Goal: Check status: Check status

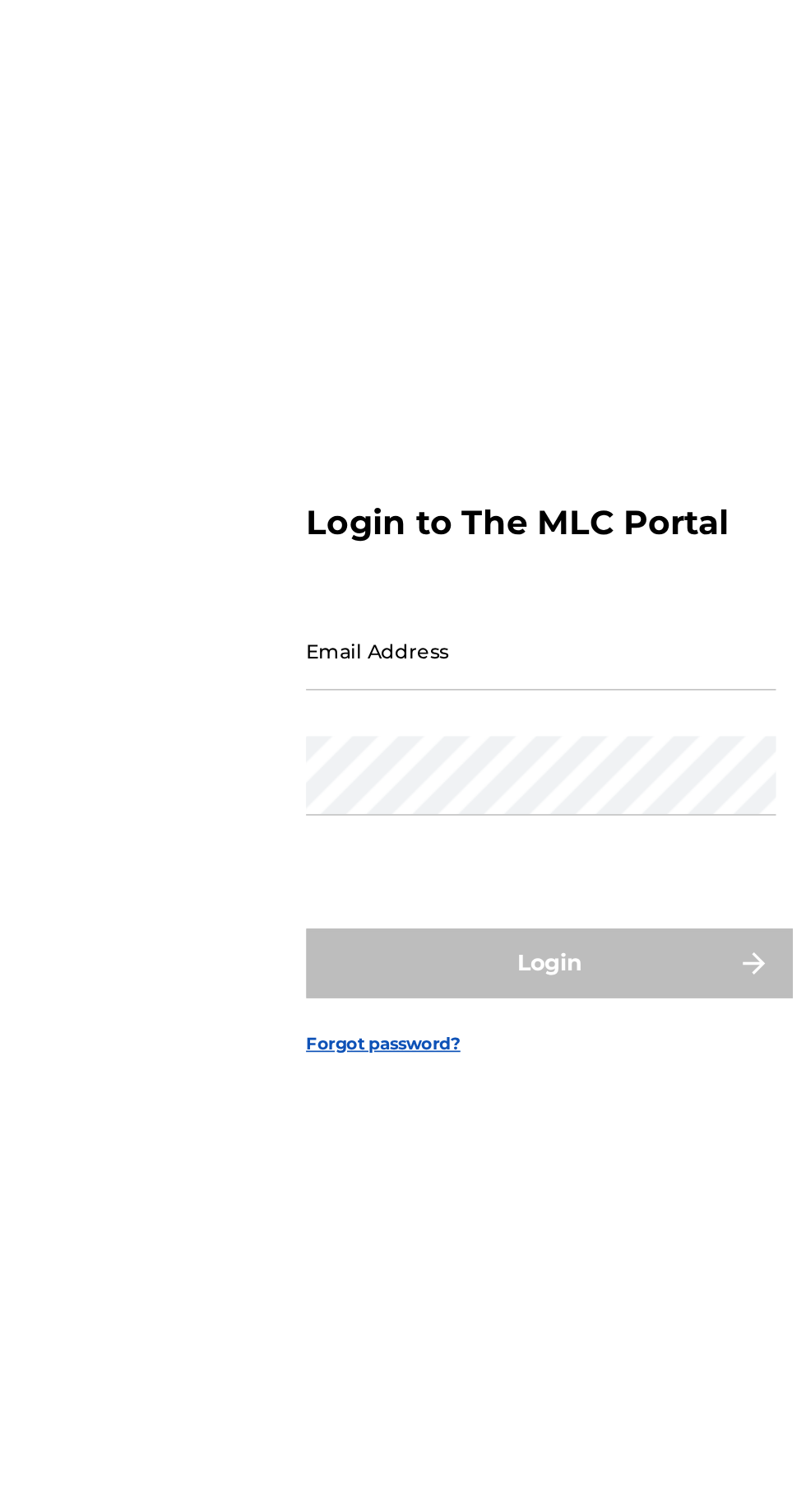
click at [363, 733] on input "Email Address" at bounding box center [398, 710] width 278 height 47
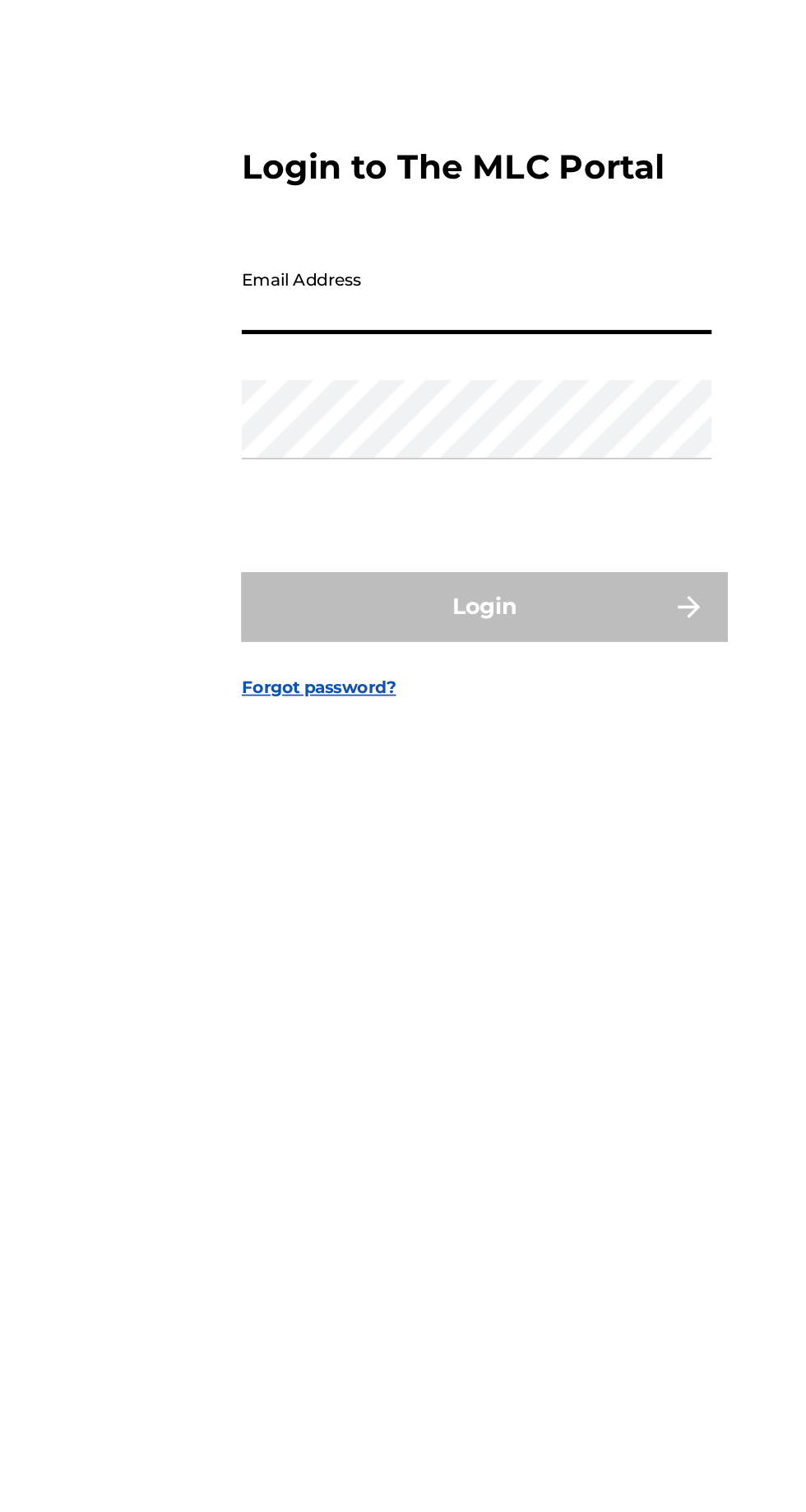
type input "[EMAIL_ADDRESS][DOMAIN_NAME]"
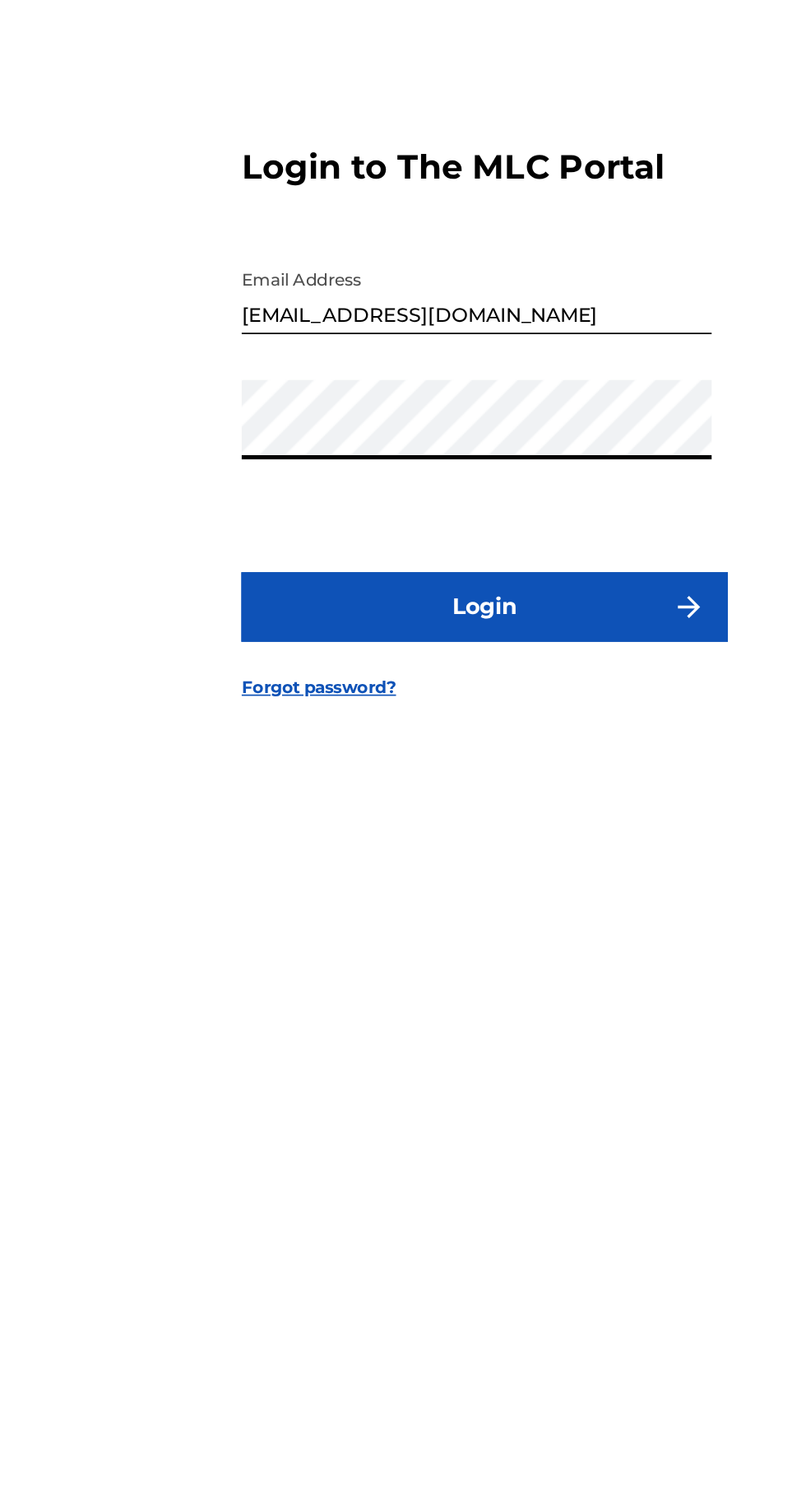
click at [404, 916] on button "Login" at bounding box center [403, 895] width 288 height 41
click at [402, 916] on button "Login" at bounding box center [403, 895] width 288 height 41
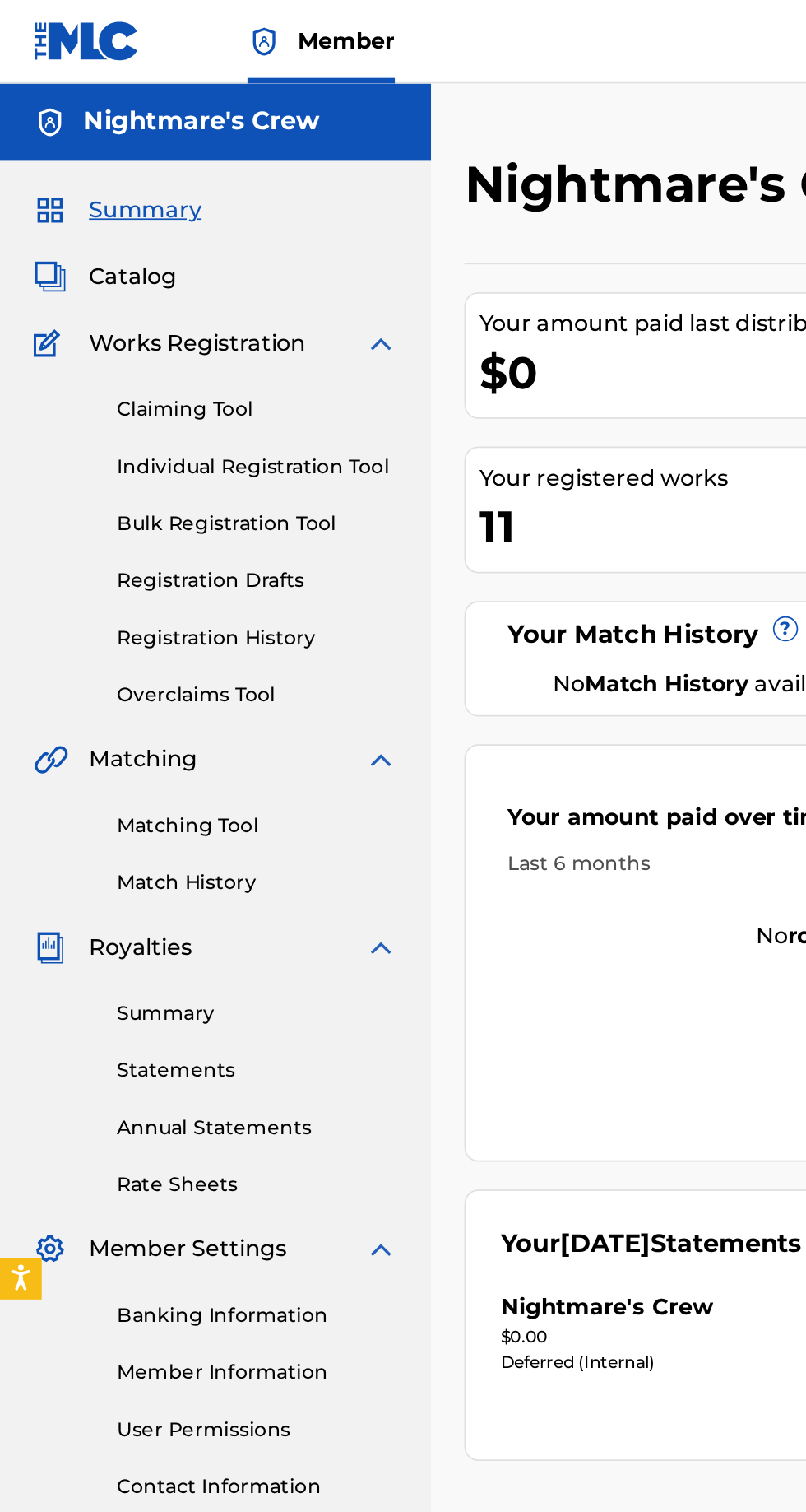
click at [144, 383] on link "Registration History" at bounding box center [152, 377] width 166 height 18
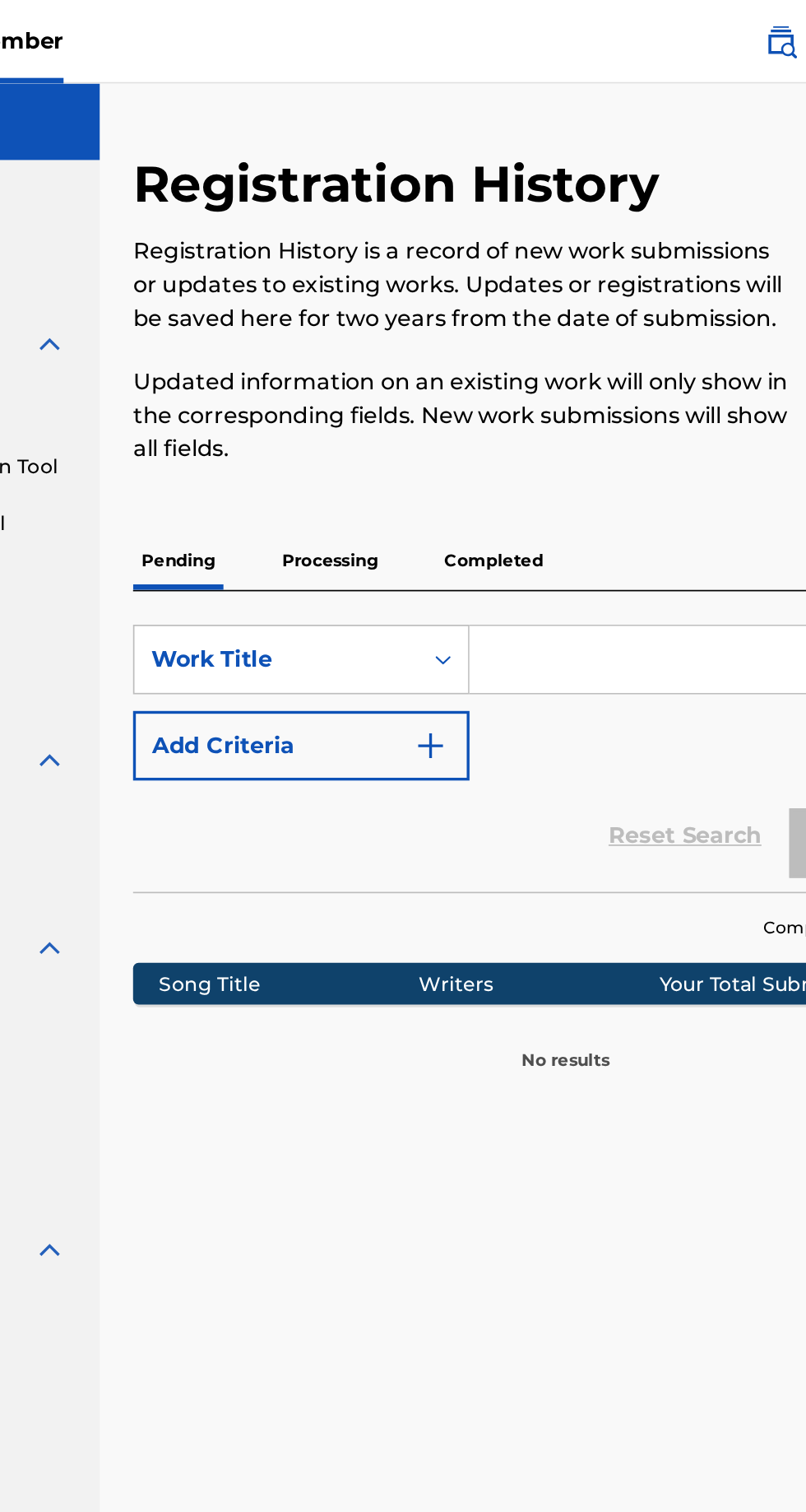
click at [394, 336] on p "Processing" at bounding box center [390, 331] width 66 height 34
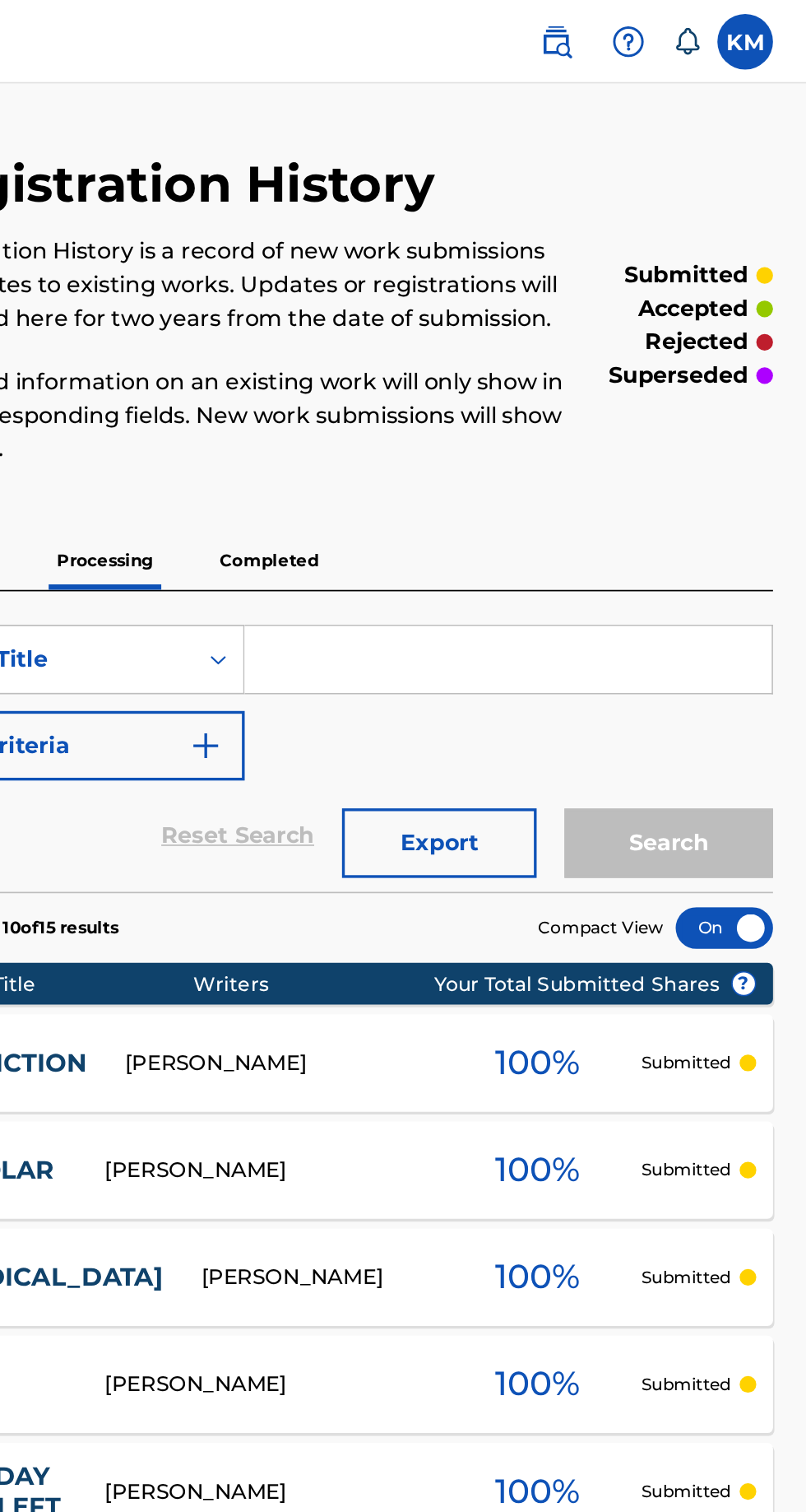
click at [489, 334] on p "Completed" at bounding box center [488, 331] width 68 height 34
